Goal: Task Accomplishment & Management: Use online tool/utility

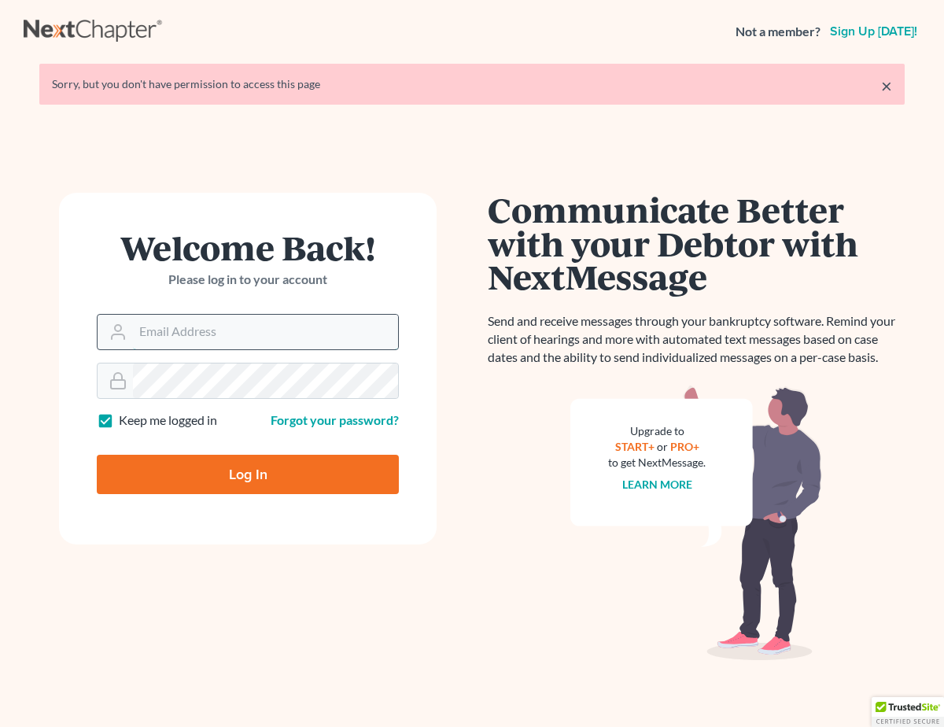
click at [209, 330] on input "Email Address" at bounding box center [265, 332] width 265 height 35
type input "[EMAIL_ADDRESS][DOMAIN_NAME]"
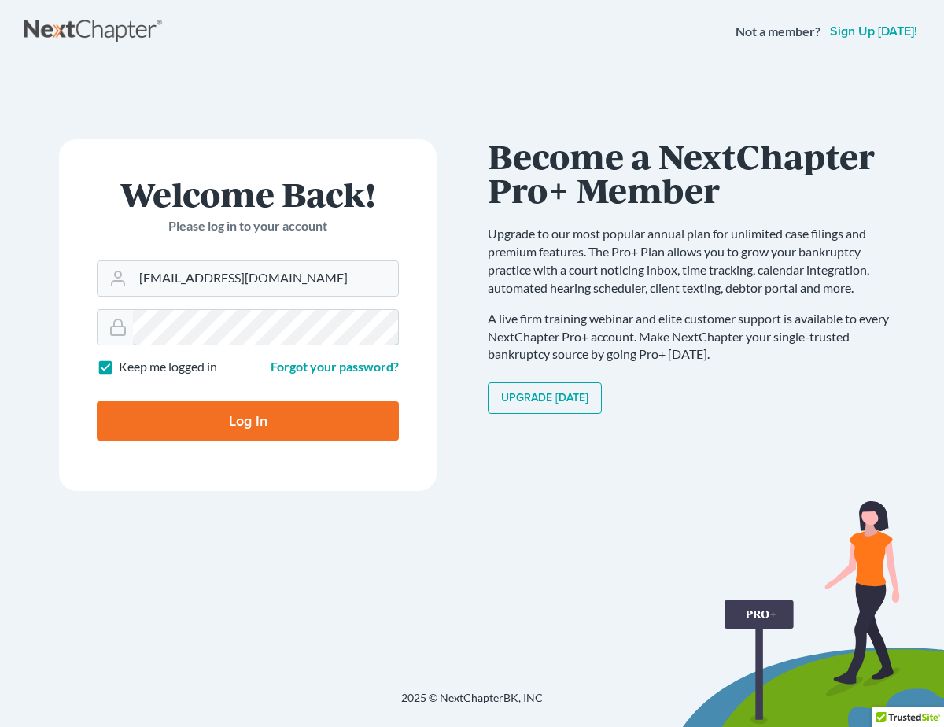
click at [97, 401] on input "Log In" at bounding box center [248, 420] width 302 height 39
type input "Thinking..."
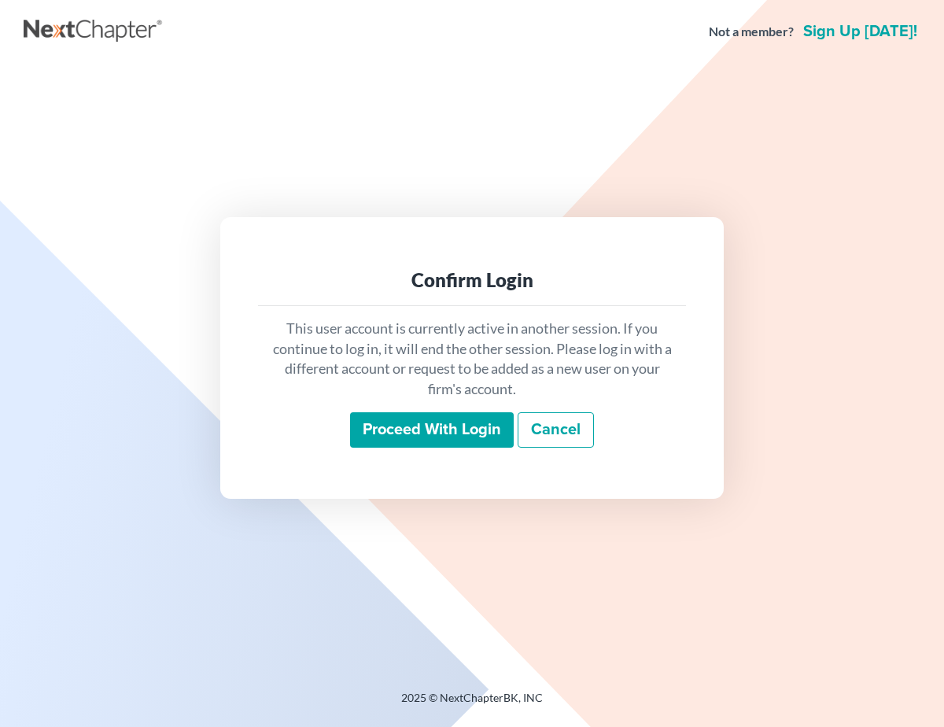
click at [390, 419] on input "Proceed with login" at bounding box center [432, 430] width 164 height 36
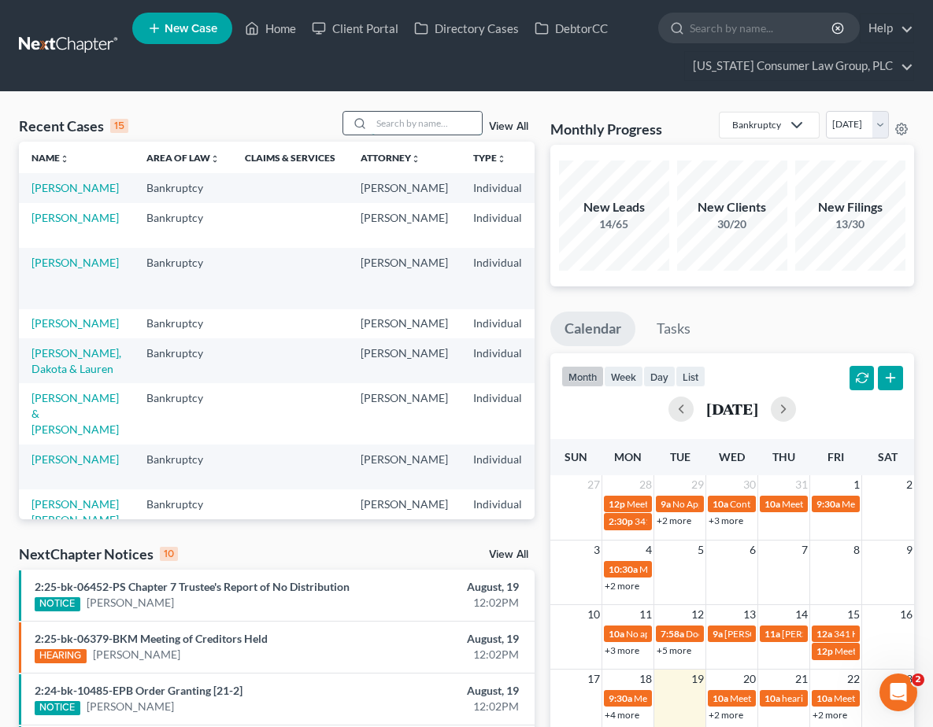
click at [387, 120] on input "search" at bounding box center [426, 123] width 110 height 23
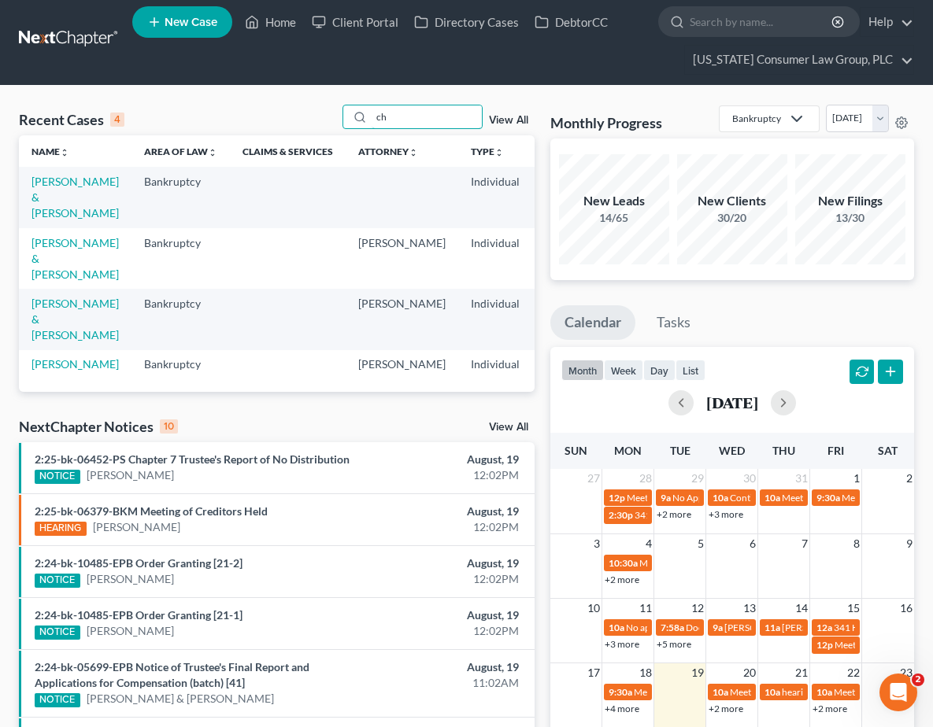
type input "c"
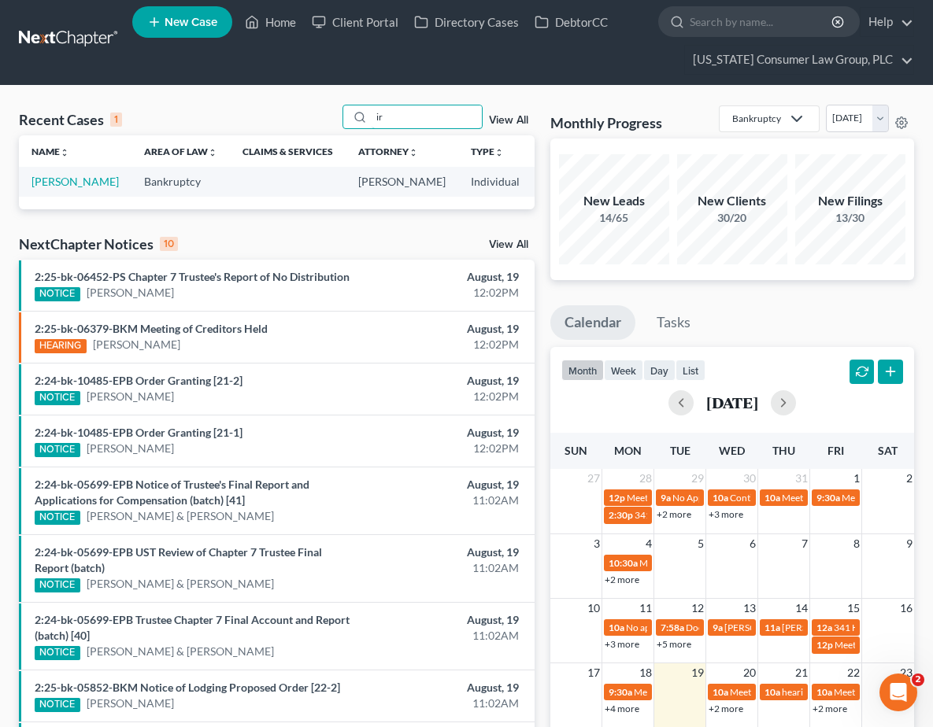
type input "i"
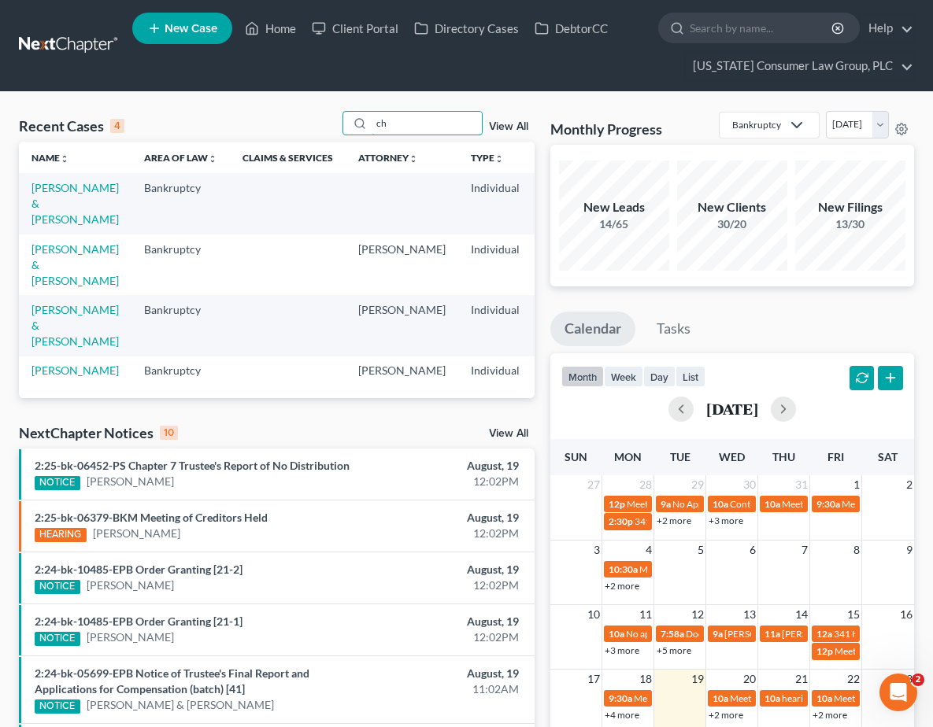
type input "c"
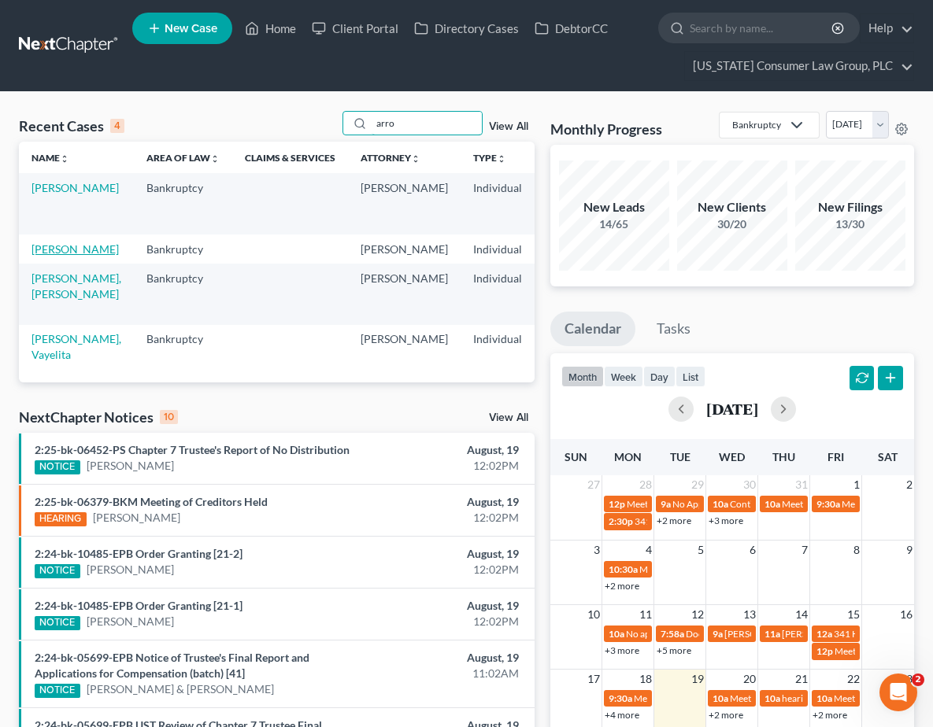
type input "arro"
click at [46, 256] on link "[PERSON_NAME]" at bounding box center [74, 248] width 87 height 13
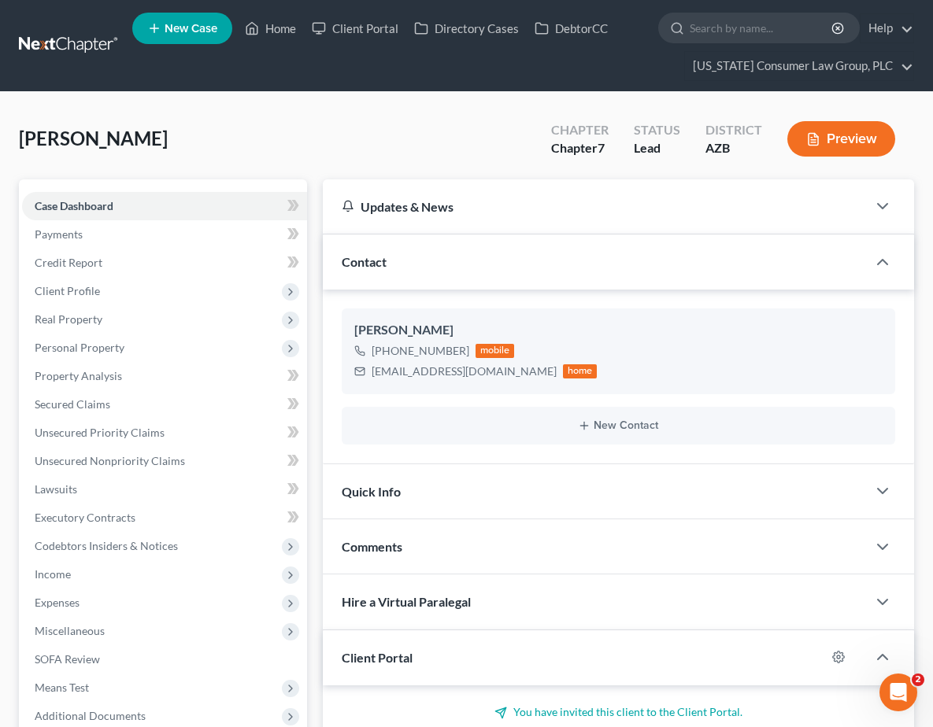
click at [91, 40] on link at bounding box center [69, 45] width 101 height 28
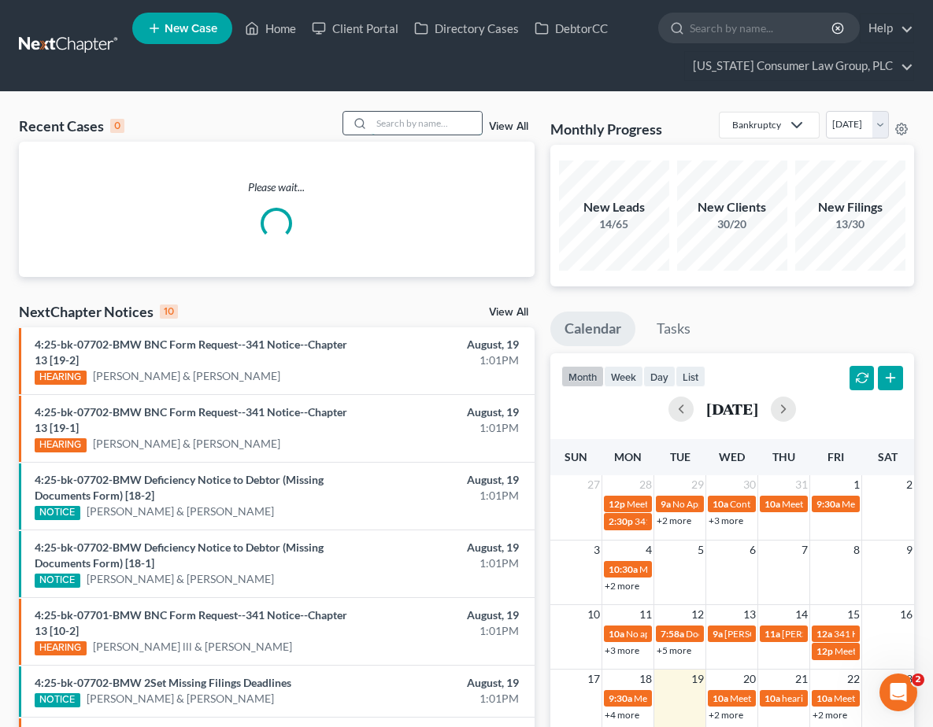
click at [434, 126] on input "search" at bounding box center [426, 123] width 110 height 23
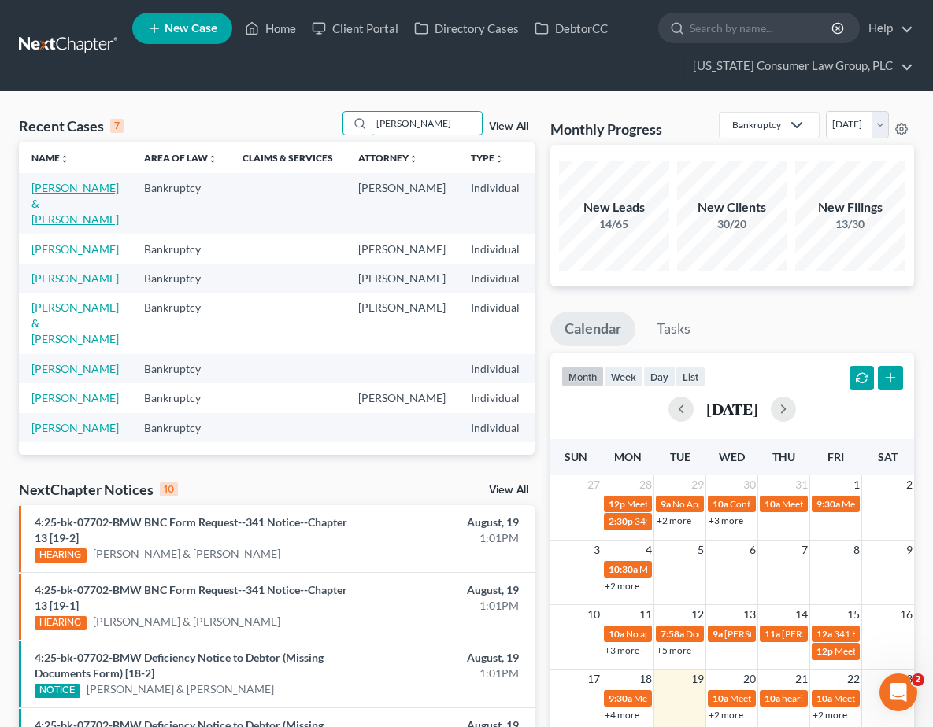
type input "harris"
click at [65, 205] on link "Harris, Lakisha & Chadric" at bounding box center [74, 203] width 87 height 45
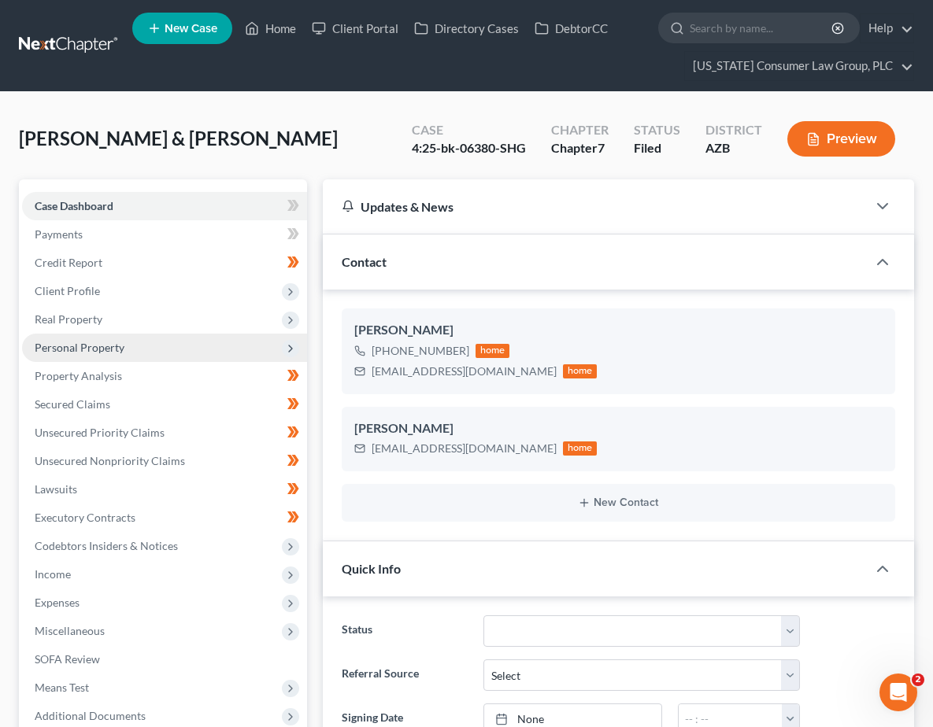
click at [65, 353] on span "Personal Property" at bounding box center [80, 347] width 90 height 13
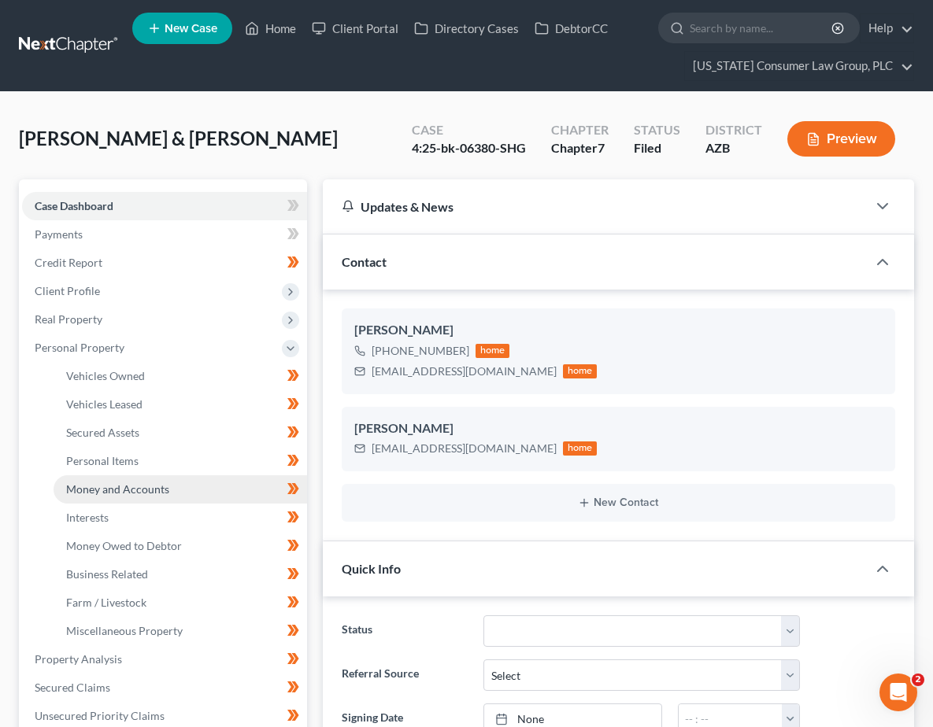
click at [83, 490] on span "Money and Accounts" at bounding box center [117, 488] width 103 height 13
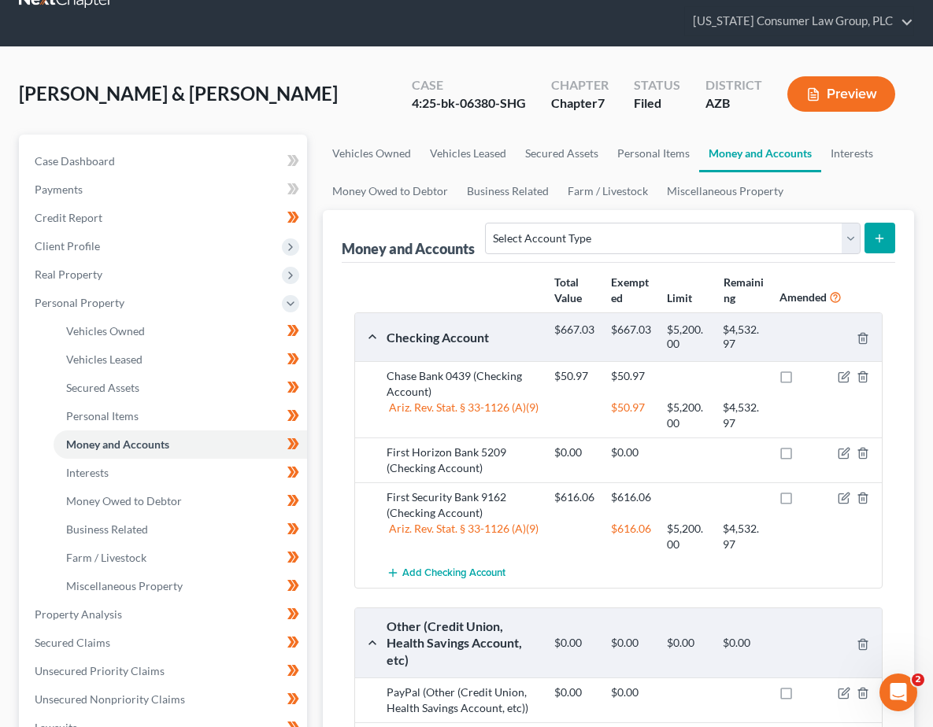
scroll to position [42, 0]
